Goal: Task Accomplishment & Management: Manage account settings

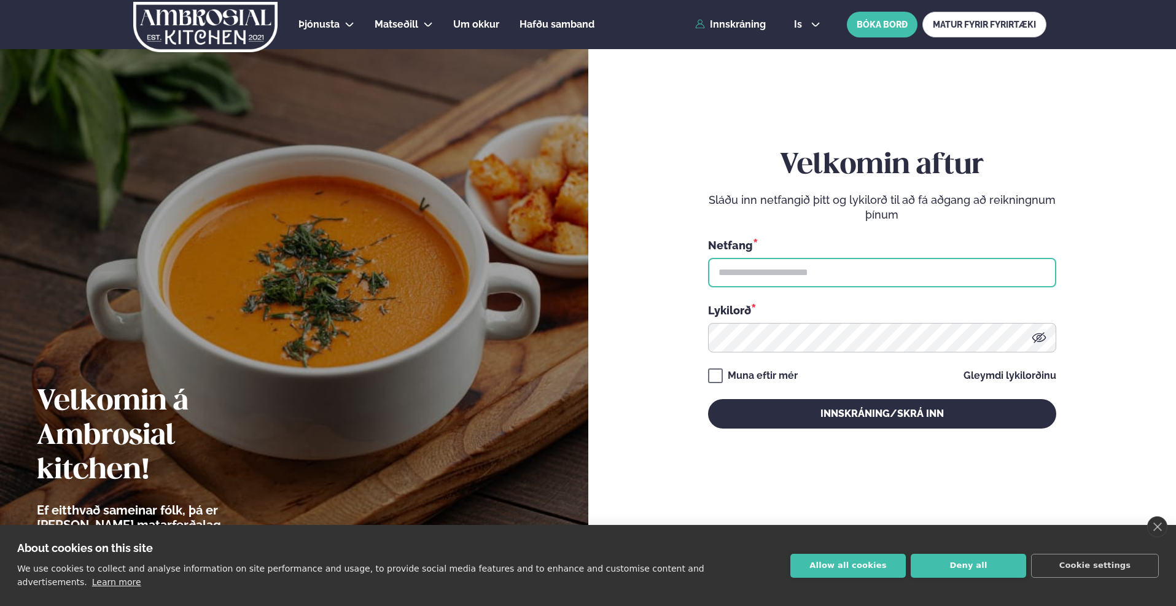
click at [760, 266] on input "text" at bounding box center [882, 272] width 348 height 29
type input "**********"
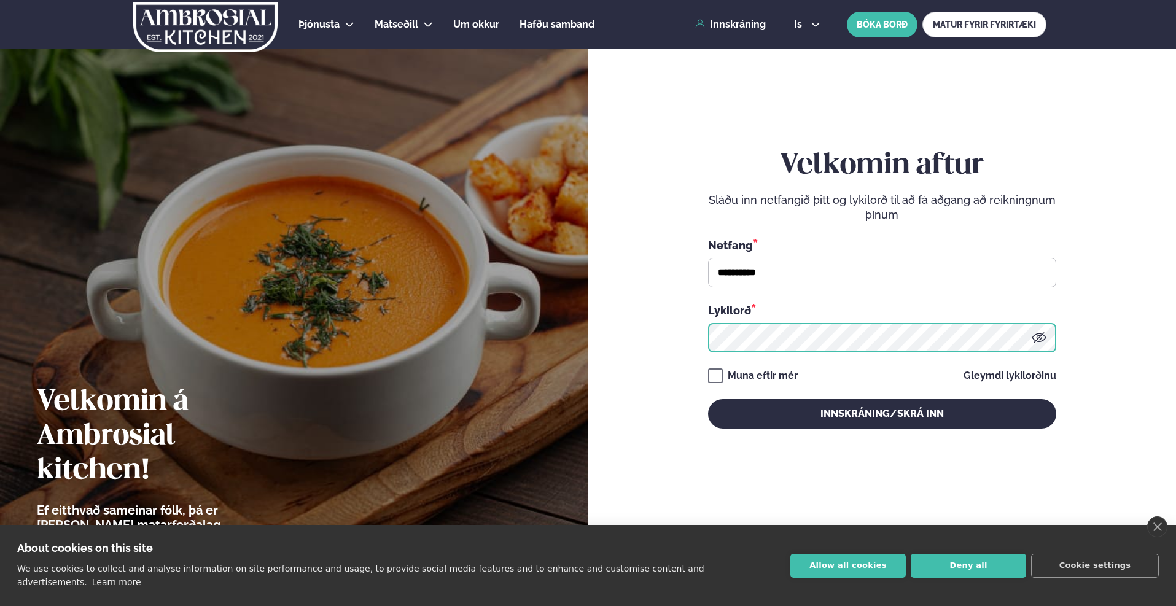
click at [708, 399] on button "Innskráning/Skrá inn" at bounding box center [882, 413] width 348 height 29
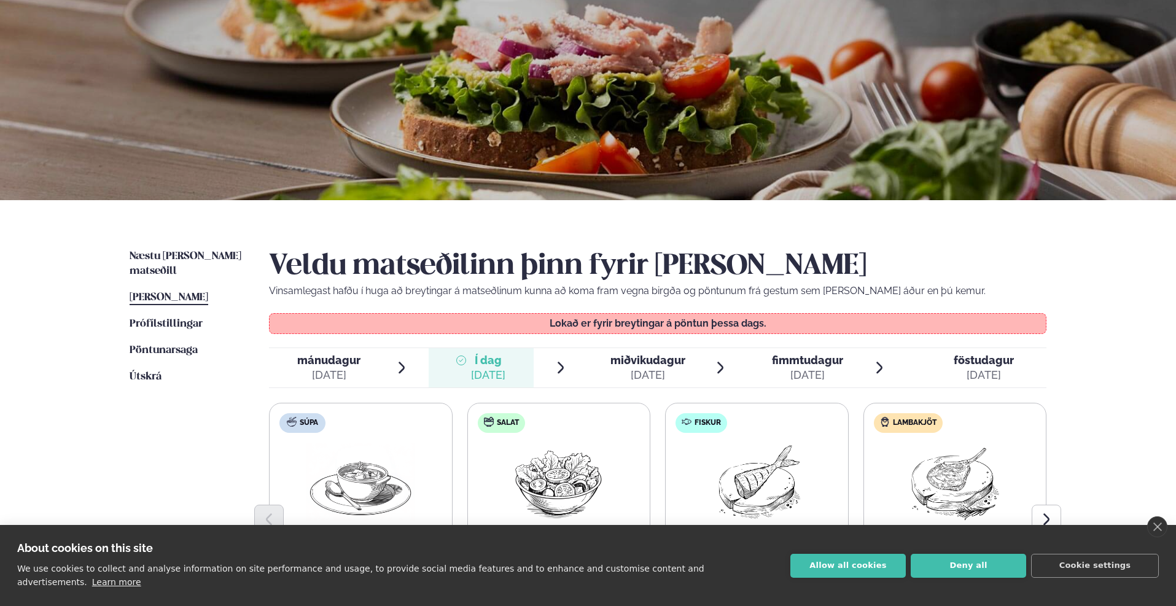
scroll to position [184, 0]
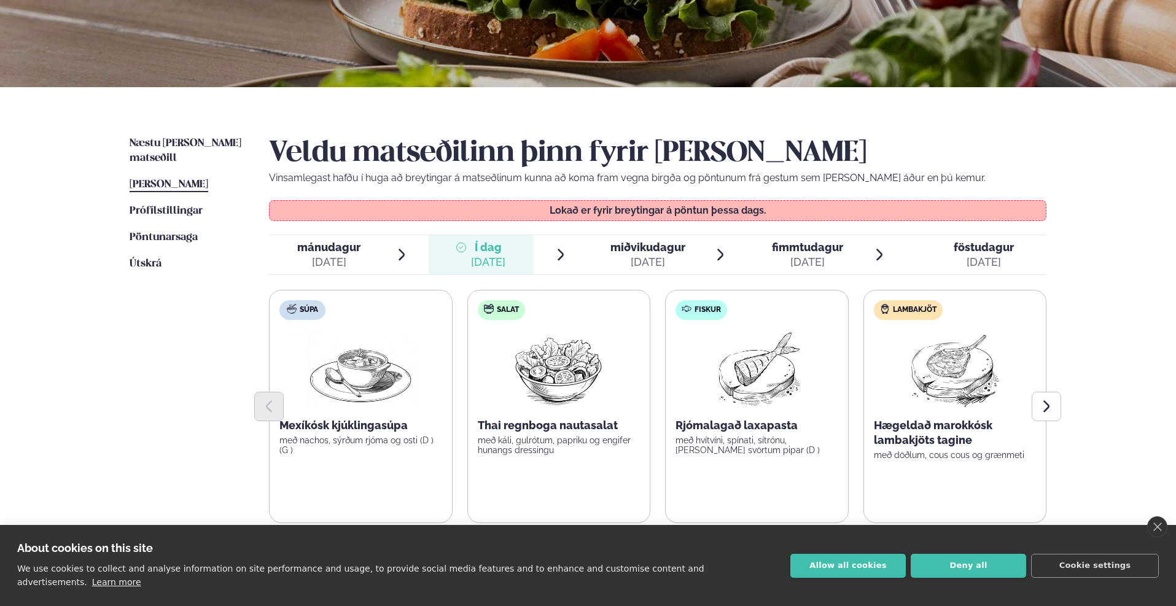
click at [653, 246] on span "miðvikudagur" at bounding box center [647, 247] width 75 height 13
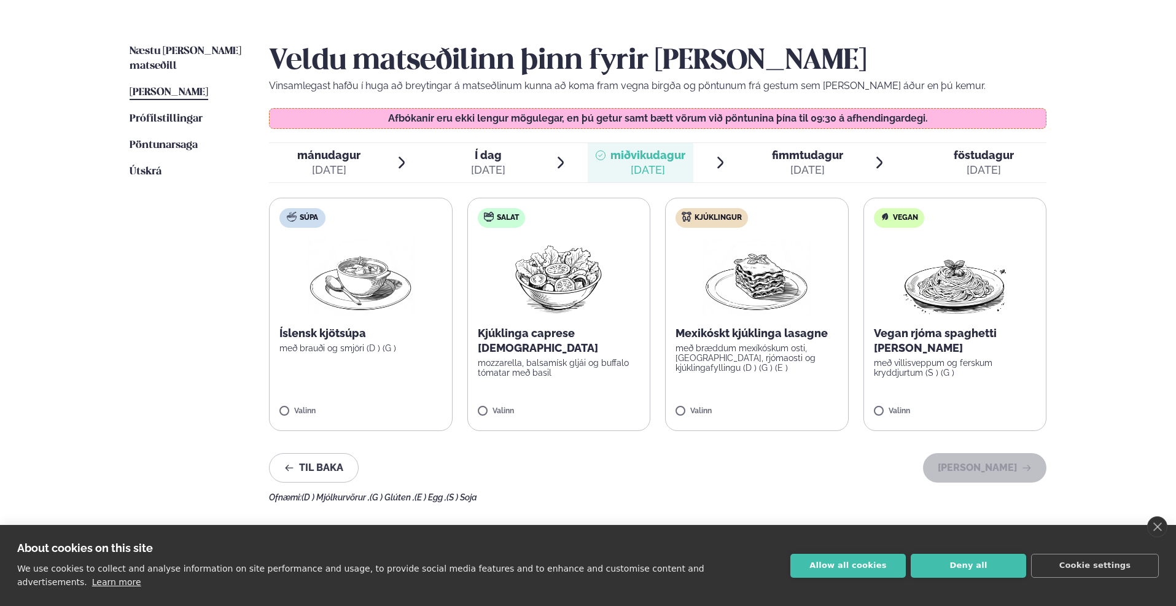
scroll to position [307, 0]
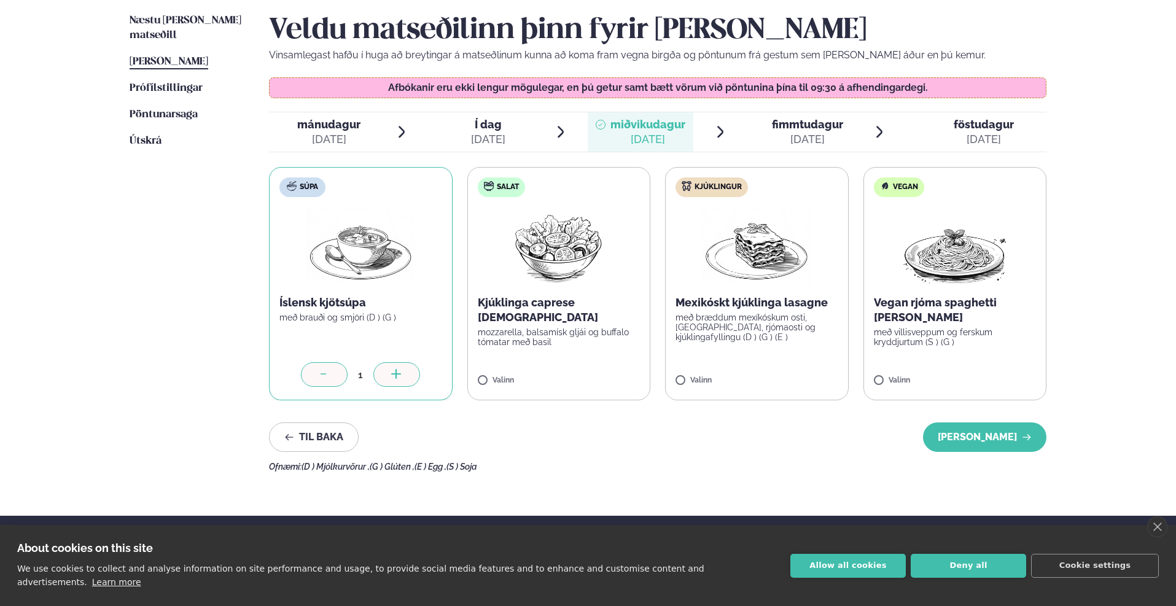
click at [795, 121] on span "fimmtudagur" at bounding box center [807, 124] width 71 height 13
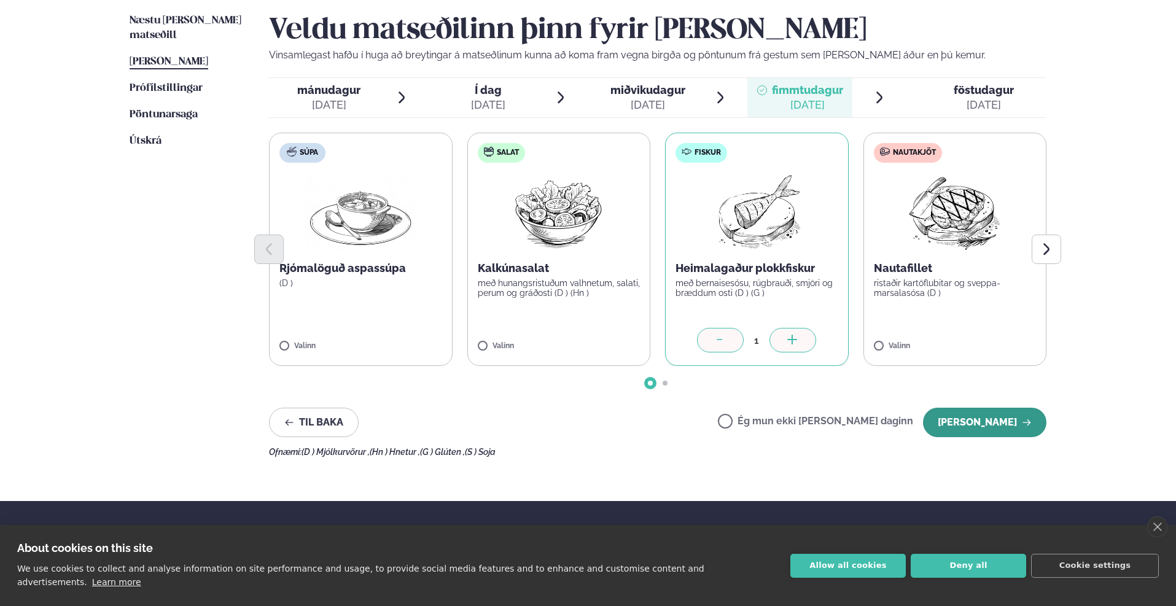
click at [979, 424] on button "[PERSON_NAME]" at bounding box center [984, 422] width 123 height 29
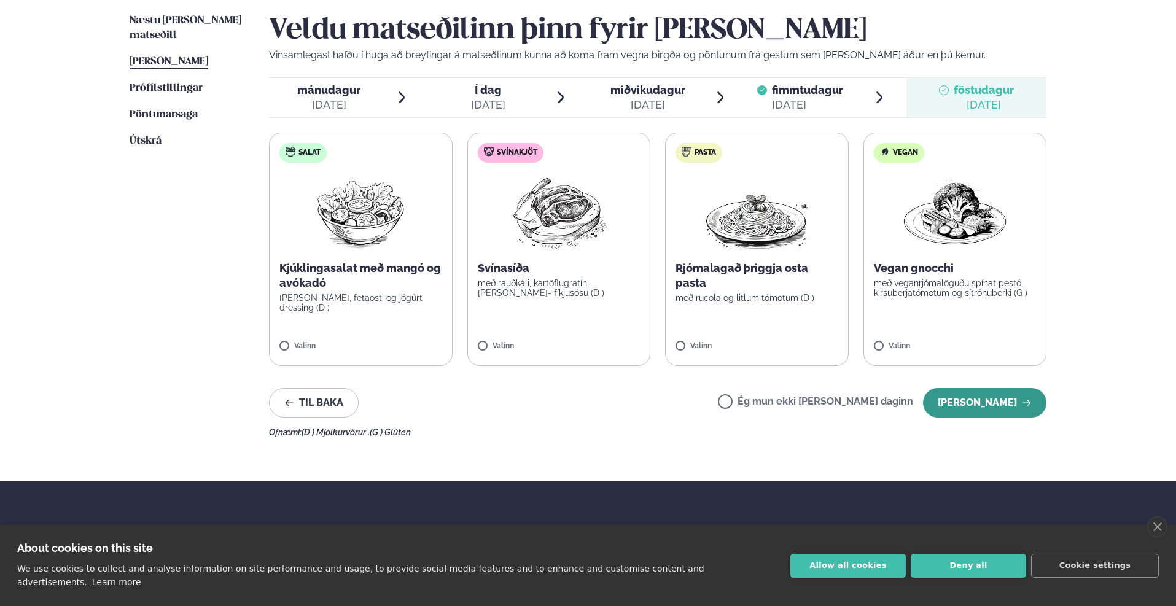
click at [989, 409] on button "[PERSON_NAME]" at bounding box center [984, 402] width 123 height 29
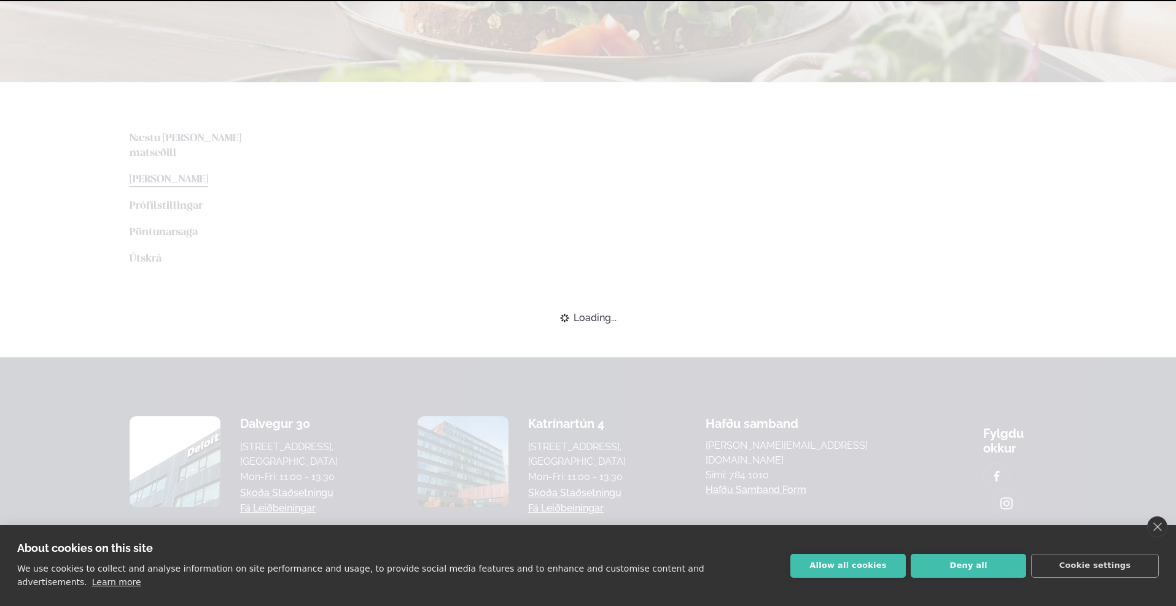
scroll to position [302, 0]
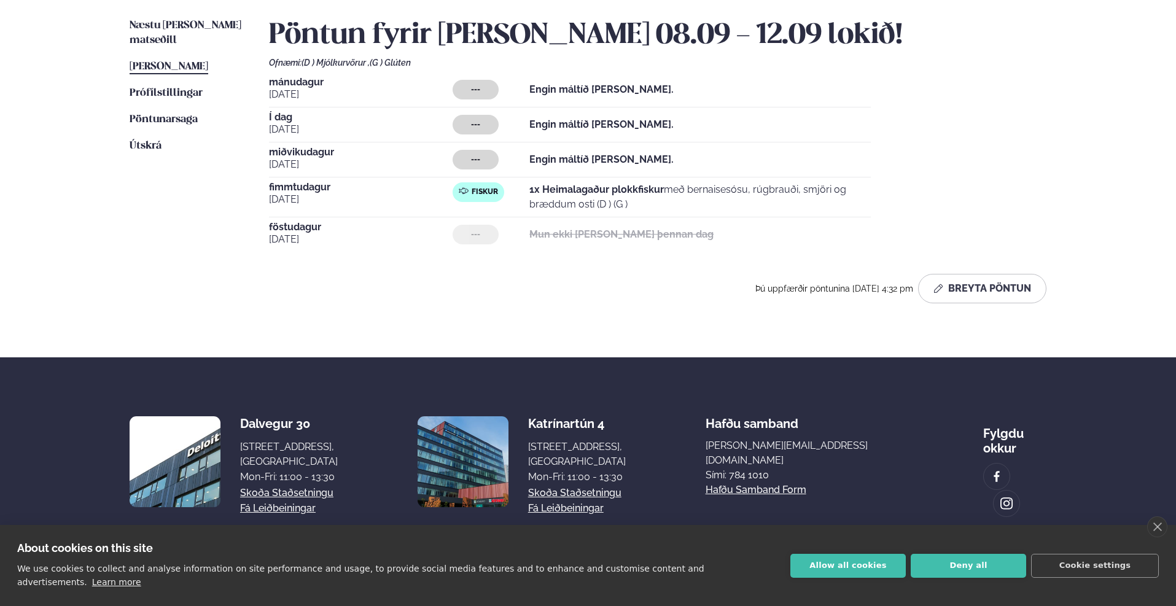
click at [313, 152] on span "miðvikudagur" at bounding box center [361, 152] width 184 height 10
click at [285, 167] on span "[DATE]" at bounding box center [361, 164] width 184 height 15
click at [467, 157] on div "---" at bounding box center [475, 160] width 46 height 20
click at [166, 61] on span "[PERSON_NAME]" at bounding box center [169, 66] width 79 height 10
click at [961, 280] on button "Breyta Pöntun" at bounding box center [982, 288] width 128 height 29
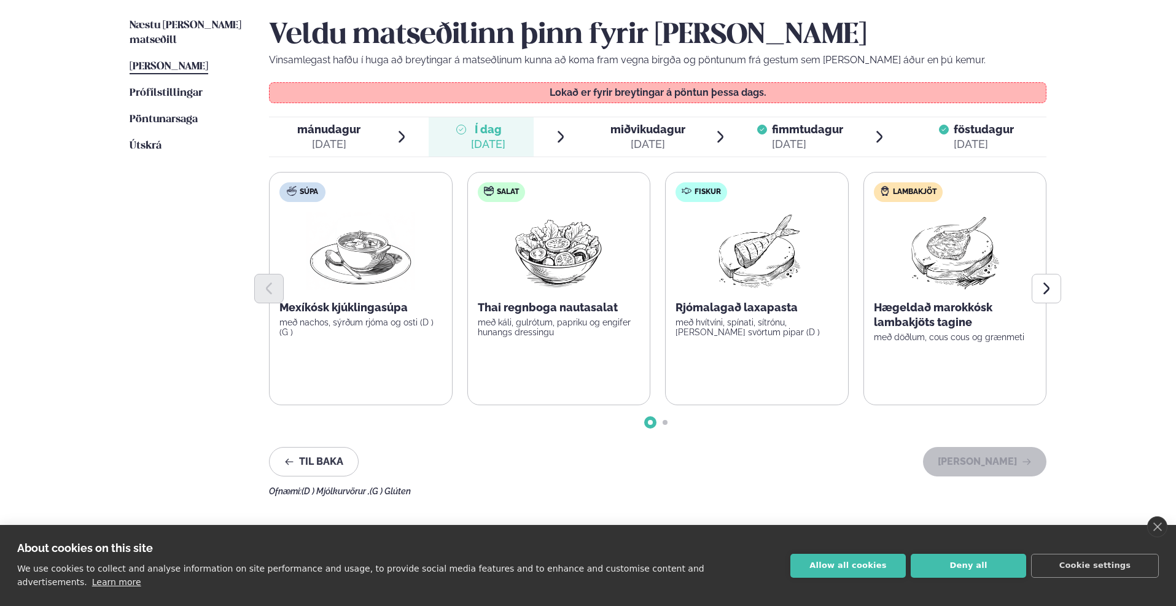
click at [642, 131] on span "miðvikudagur" at bounding box center [647, 129] width 75 height 13
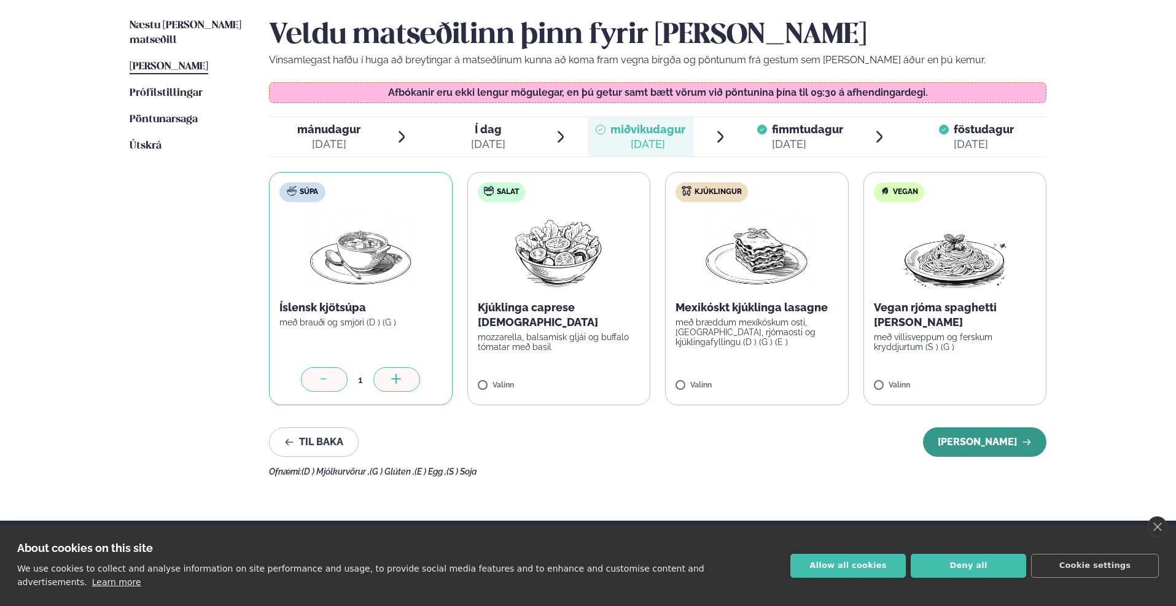
click at [963, 442] on button "[PERSON_NAME]" at bounding box center [984, 441] width 123 height 29
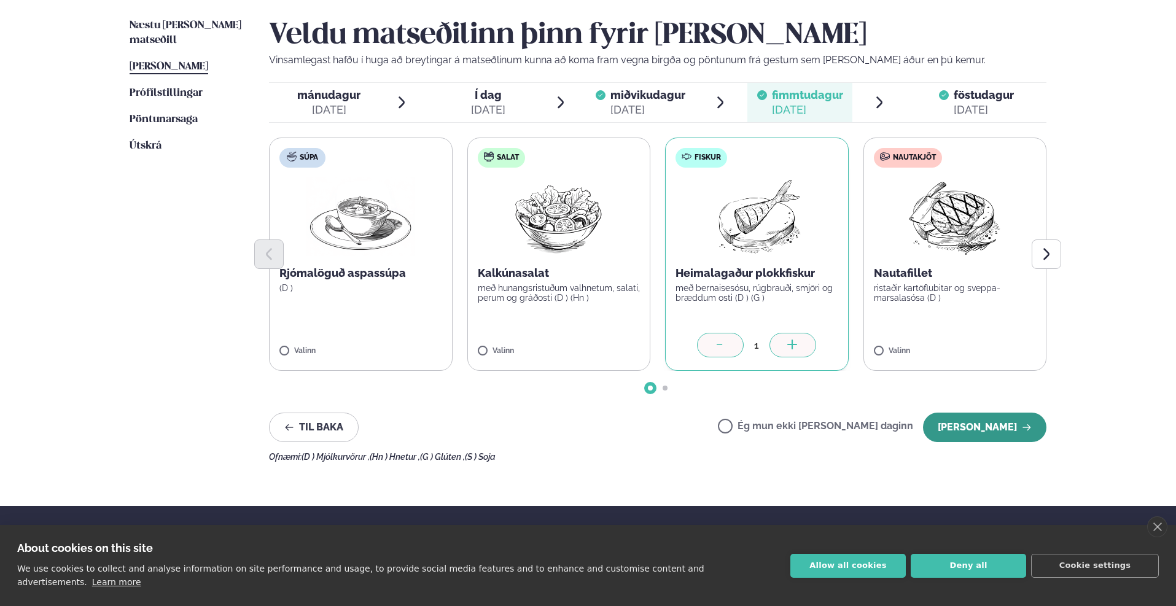
click at [968, 422] on button "[PERSON_NAME]" at bounding box center [984, 427] width 123 height 29
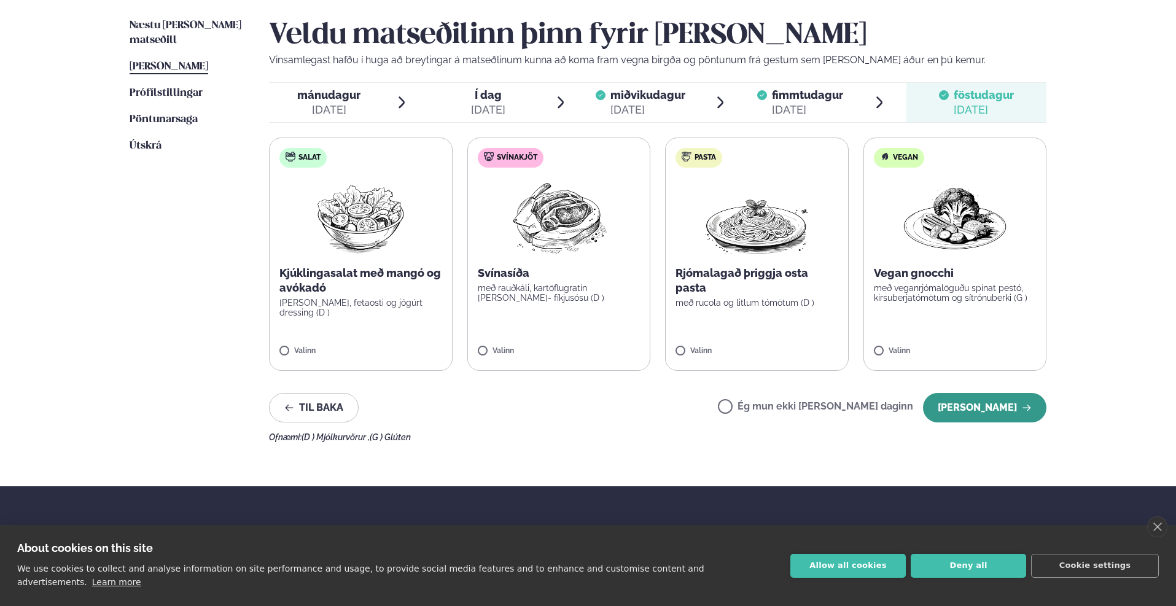
click at [969, 408] on button "[PERSON_NAME]" at bounding box center [984, 407] width 123 height 29
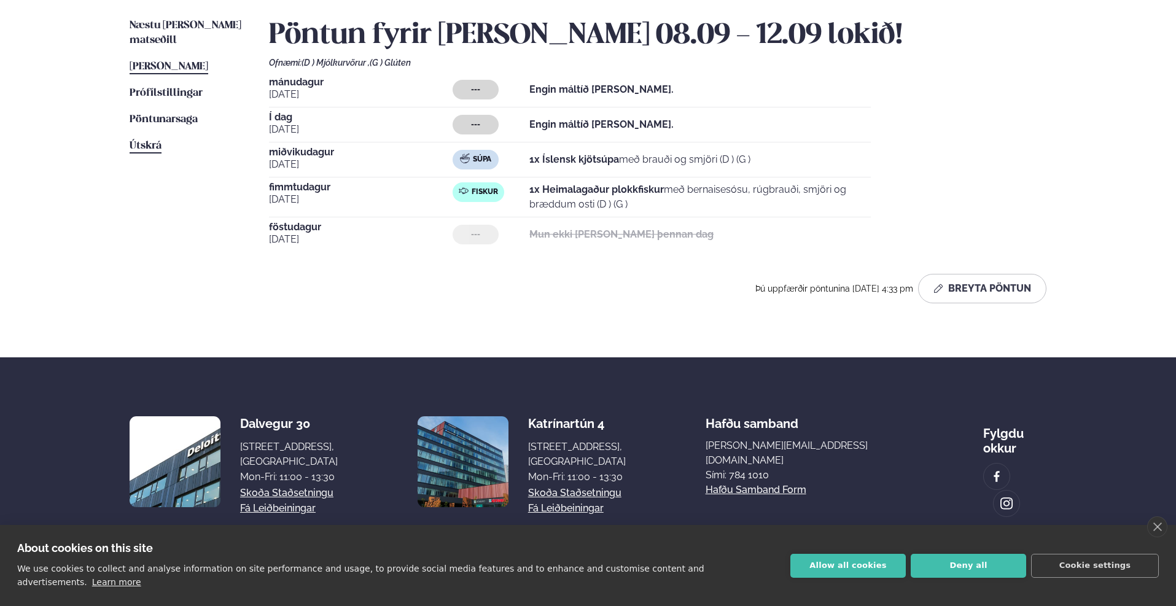
click at [141, 141] on span "Útskrá" at bounding box center [146, 146] width 32 height 10
